Goal: Use online tool/utility: Utilize a website feature to perform a specific function

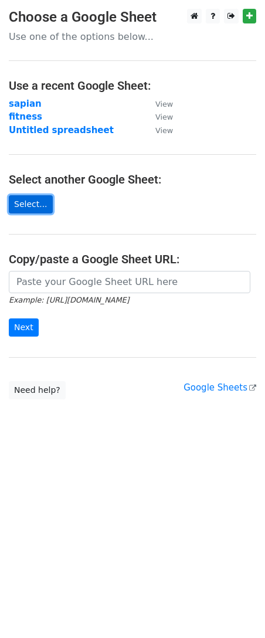
click at [29, 208] on link "Select..." at bounding box center [31, 204] width 44 height 18
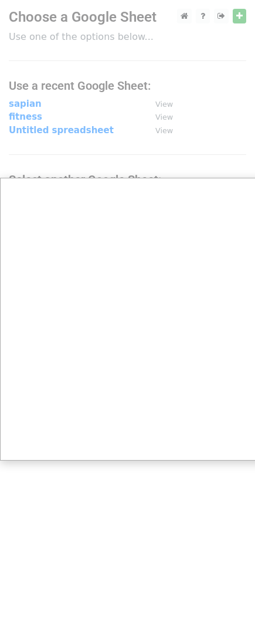
click at [193, 134] on div at bounding box center [132, 319] width 265 height 638
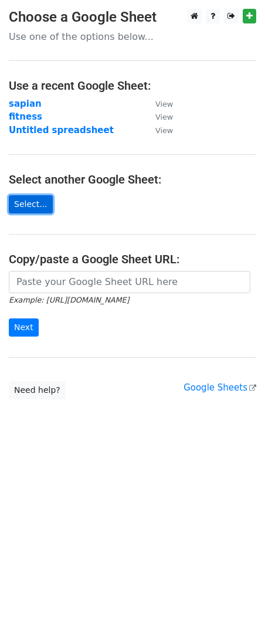
click at [28, 208] on link "Select..." at bounding box center [31, 204] width 44 height 18
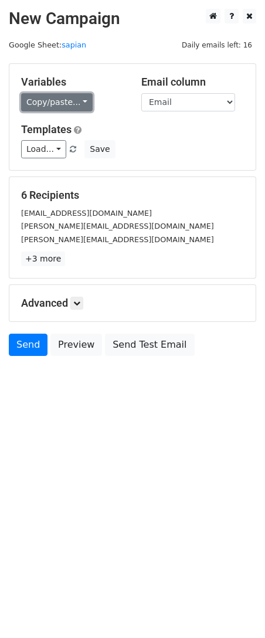
click at [72, 106] on link "Copy/paste..." at bounding box center [57, 102] width 72 height 18
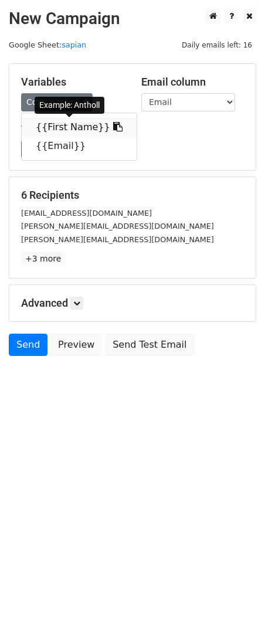
click at [78, 127] on link "{{First Name}}" at bounding box center [79, 127] width 115 height 19
